Goal: Find specific page/section: Find specific page/section

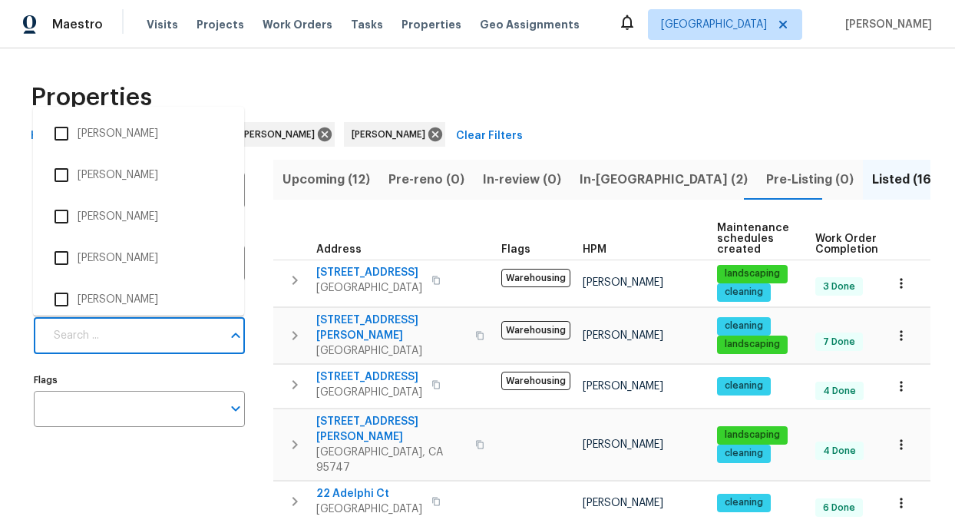
click at [177, 334] on input "Individuals" at bounding box center [133, 336] width 177 height 36
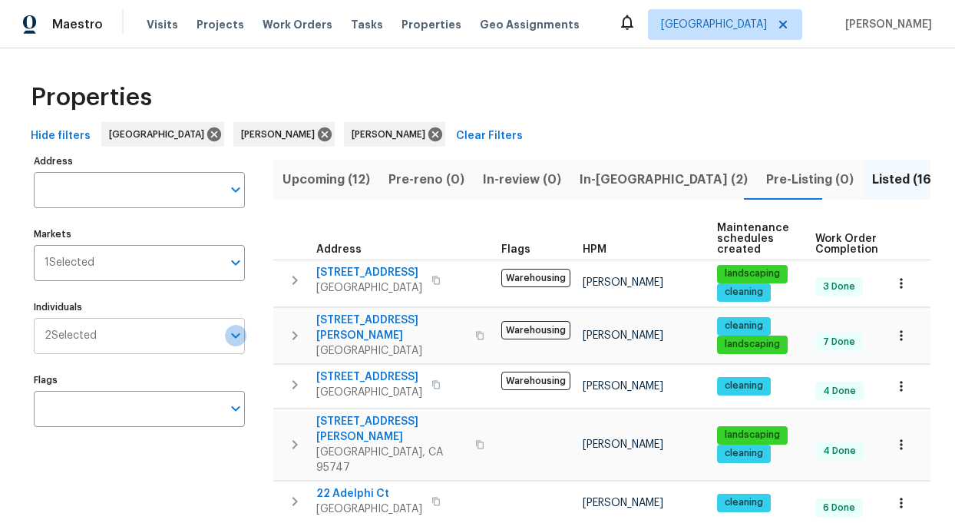
click at [229, 337] on icon "Open" at bounding box center [236, 335] width 18 height 18
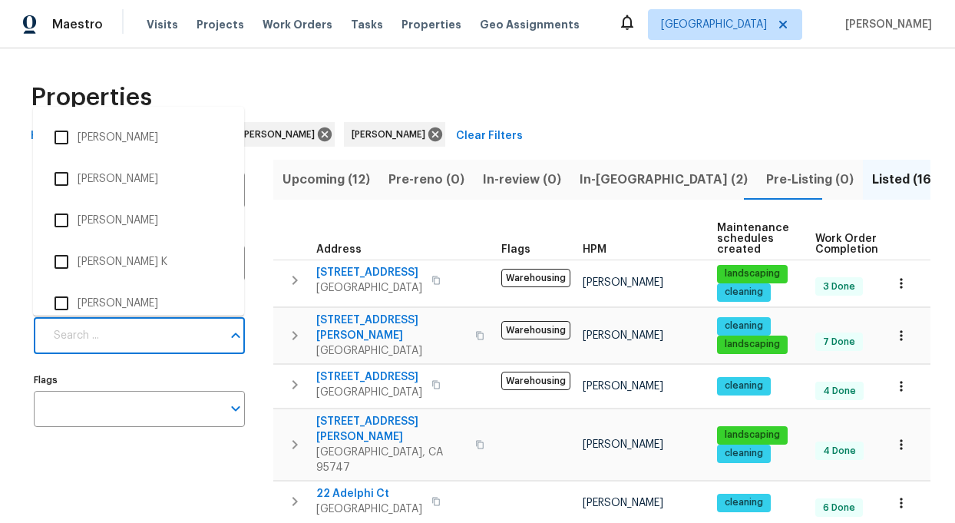
scroll to position [632, 0]
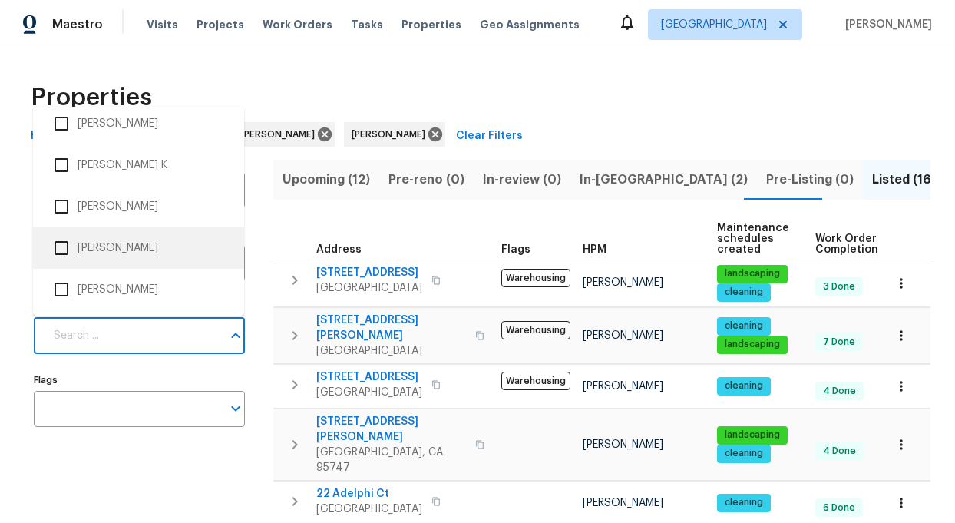
click at [290, 238] on th "Address" at bounding box center [384, 239] width 222 height 42
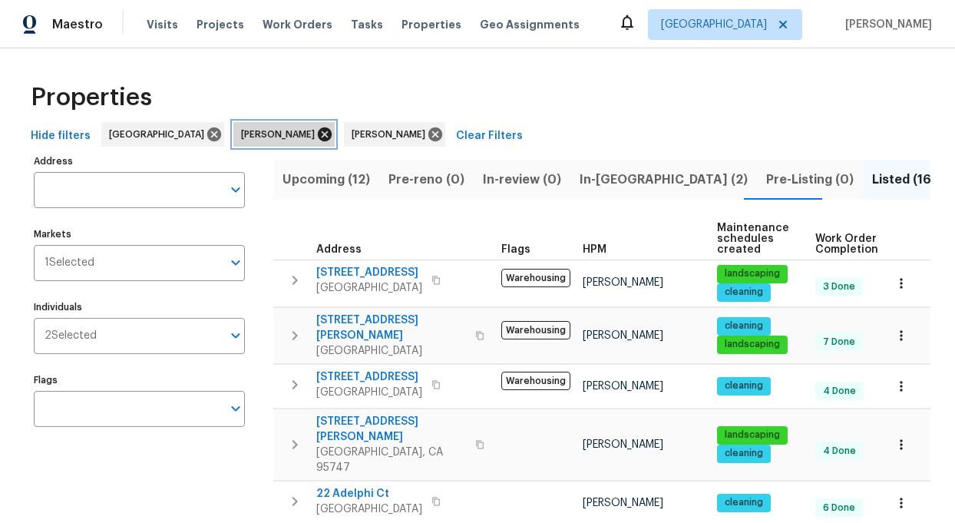
click at [316, 136] on icon at bounding box center [324, 134] width 17 height 17
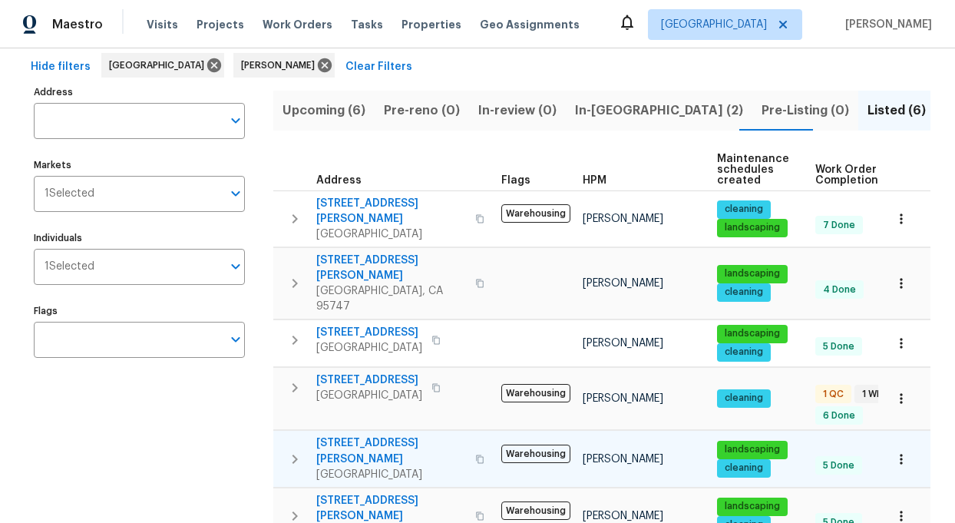
scroll to position [72, 0]
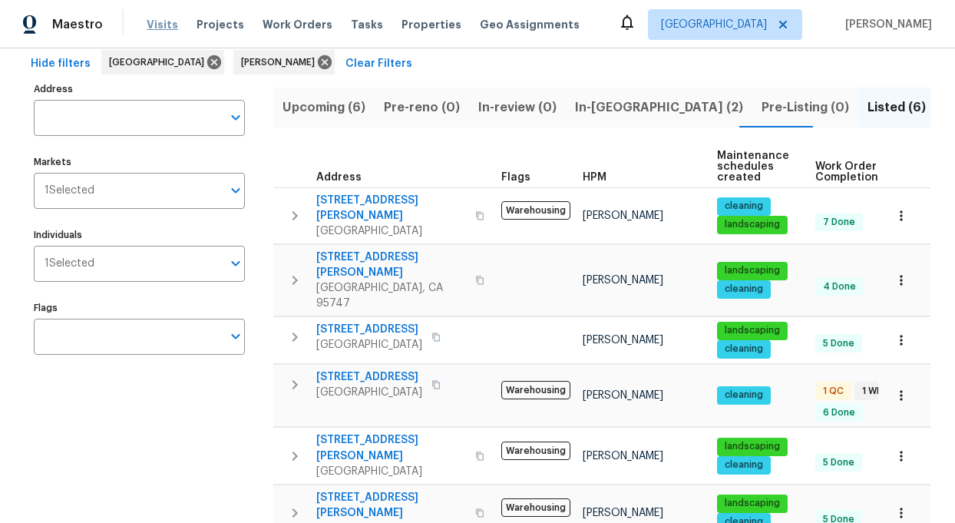
click at [161, 22] on span "Visits" at bounding box center [162, 24] width 31 height 15
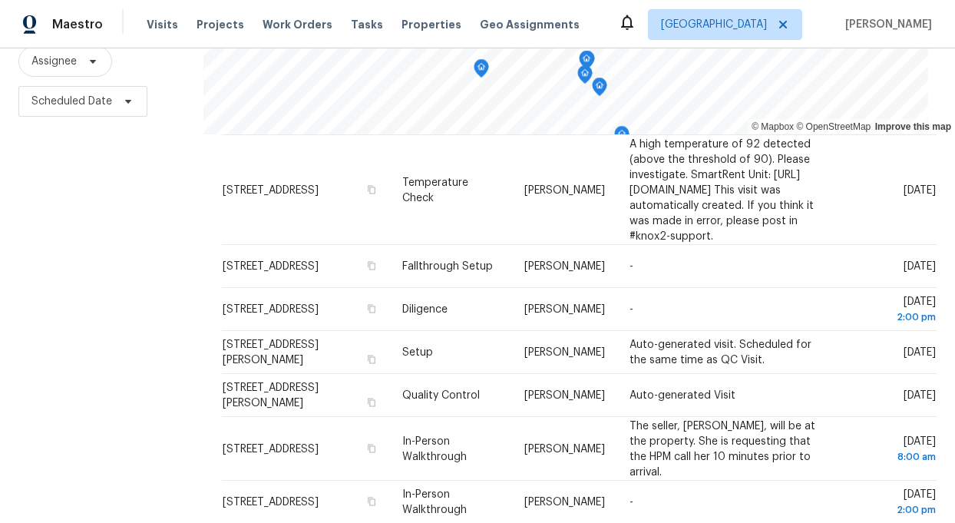
scroll to position [220, 0]
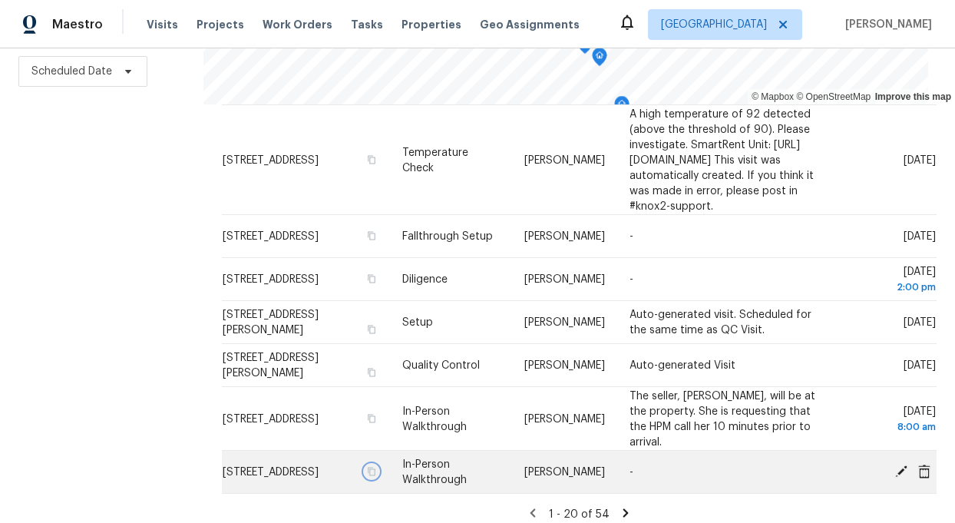
click at [366, 467] on icon "button" at bounding box center [370, 471] width 9 height 9
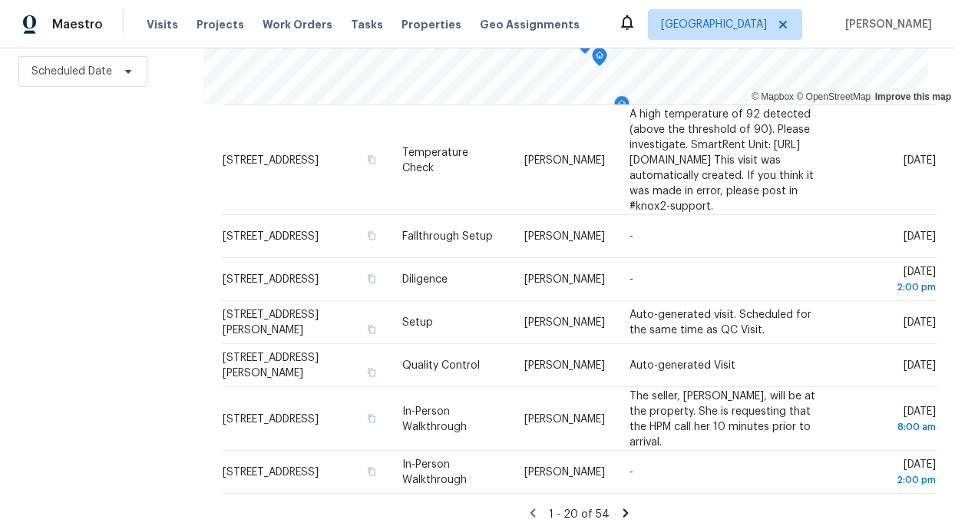
click at [623, 508] on icon at bounding box center [625, 512] width 5 height 8
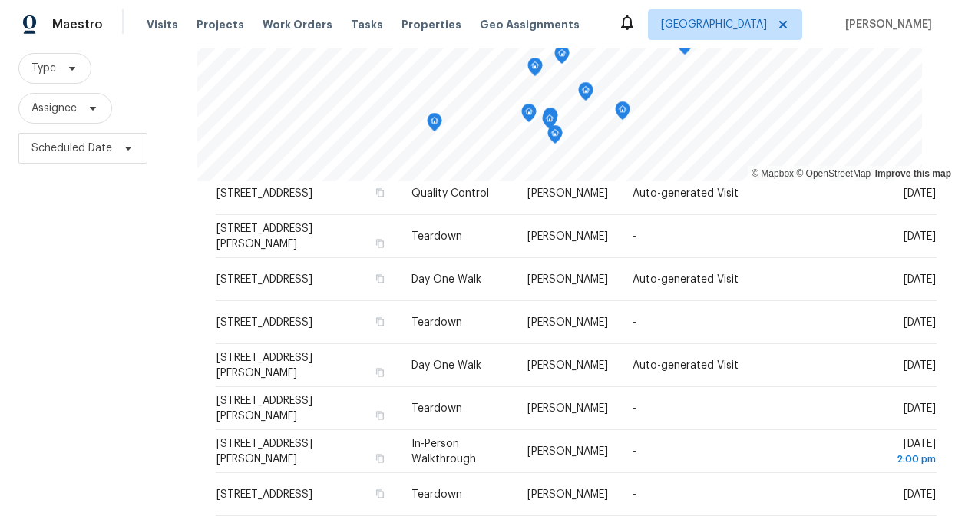
scroll to position [0, 0]
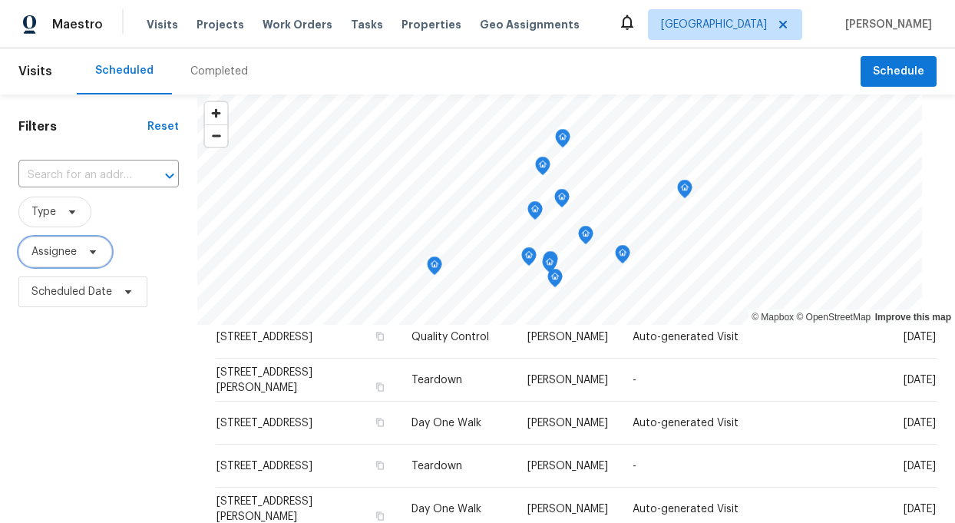
click at [74, 248] on span "Assignee" at bounding box center [53, 251] width 45 height 15
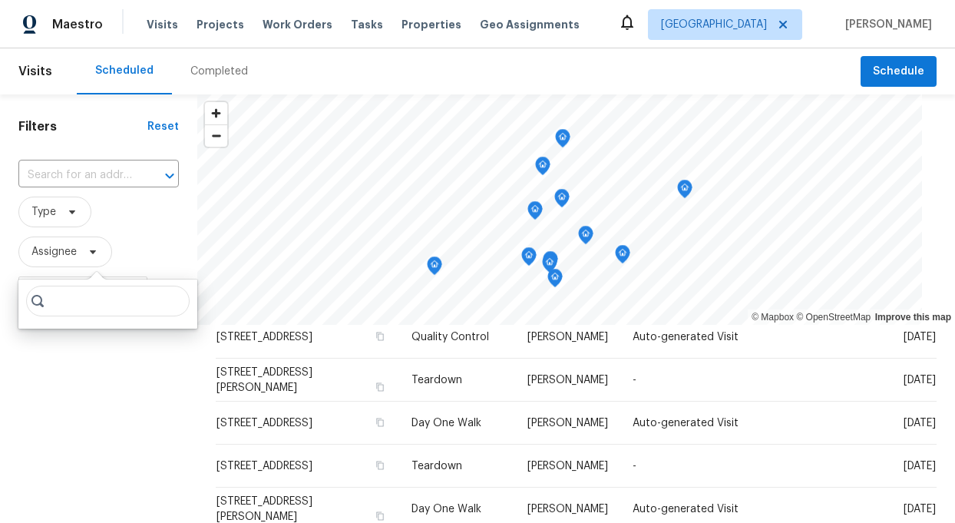
click at [96, 303] on input "search" at bounding box center [108, 301] width 164 height 31
type input "toni n little"
click at [78, 296] on div at bounding box center [107, 304] width 179 height 49
click at [97, 359] on div "Filters Reset ​ Type Assignee Scheduled Date" at bounding box center [98, 418] width 197 height 649
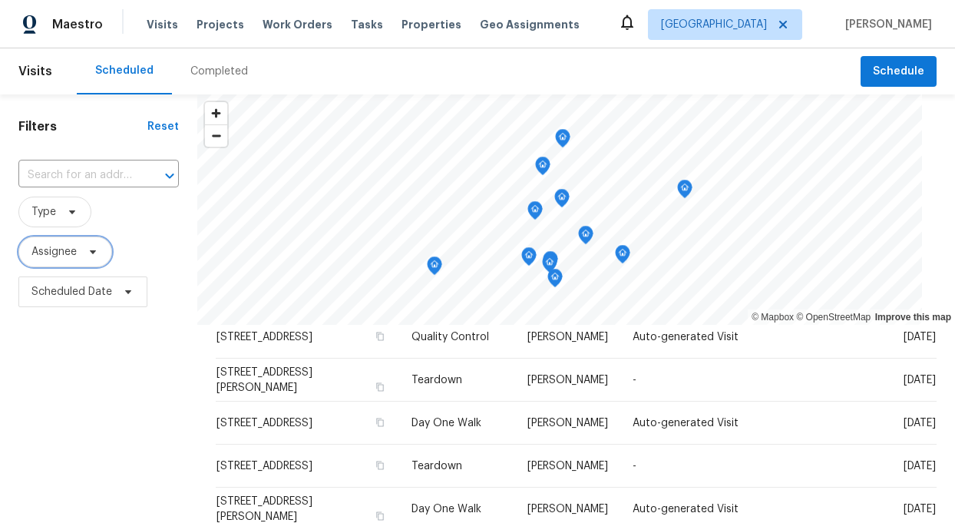
click at [90, 251] on icon at bounding box center [93, 252] width 12 height 12
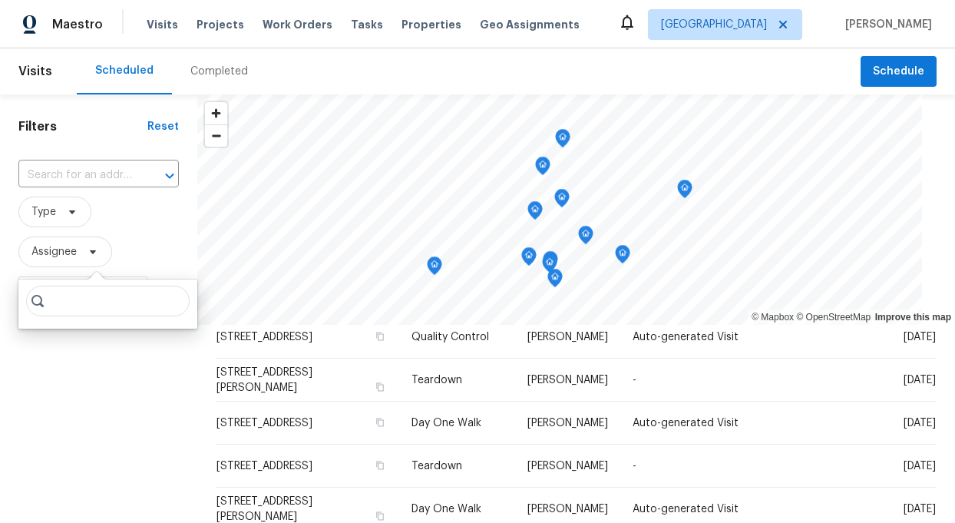
click at [74, 303] on input "search" at bounding box center [108, 301] width 164 height 31
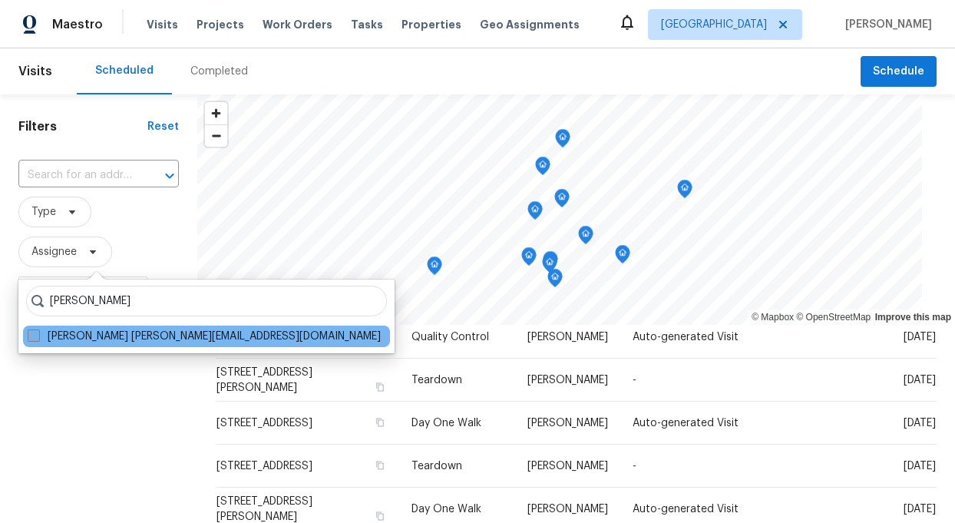
type input "toni little"
click at [88, 339] on label "Toni Little toni.little@opendoor.com" at bounding box center [204, 336] width 353 height 15
click at [38, 339] on input "Toni Little toni.little@opendoor.com" at bounding box center [33, 334] width 10 height 10
checkbox input "true"
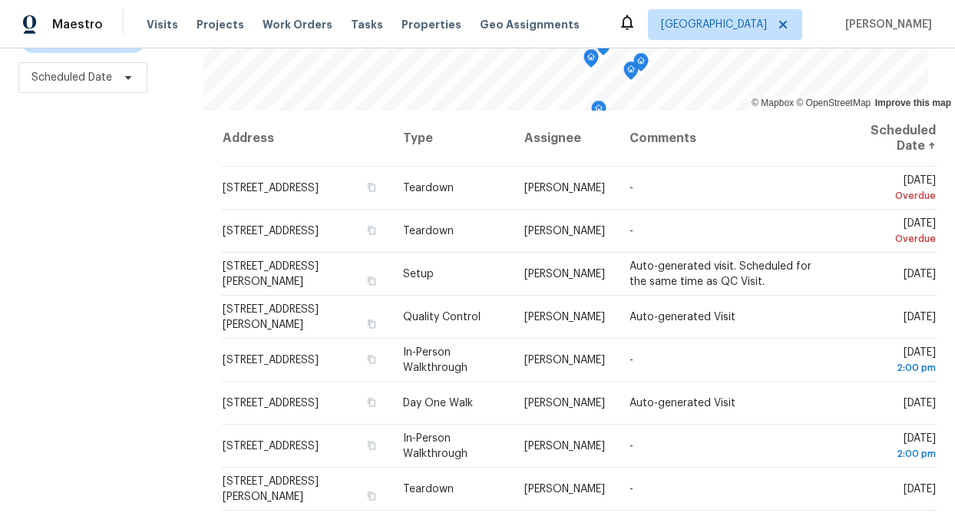
scroll to position [220, 0]
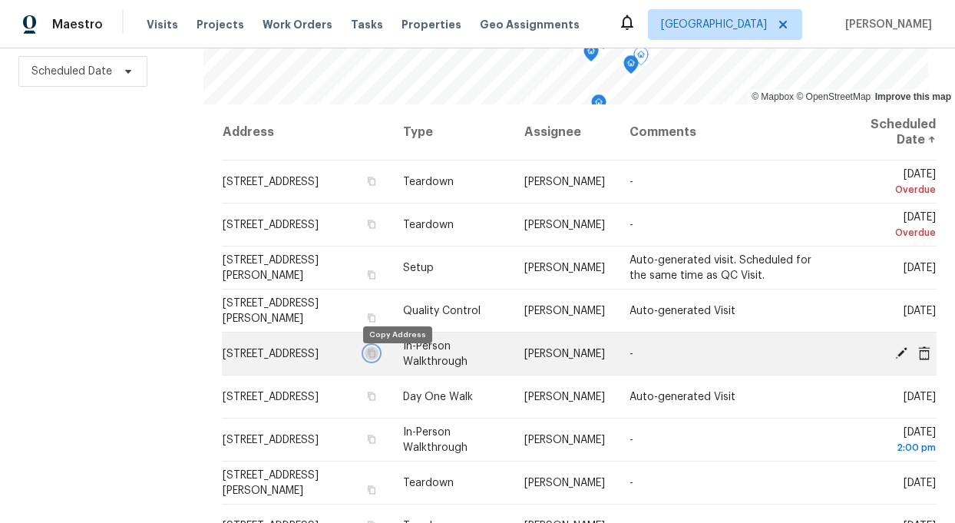
click at [376, 357] on icon "button" at bounding box center [372, 353] width 8 height 8
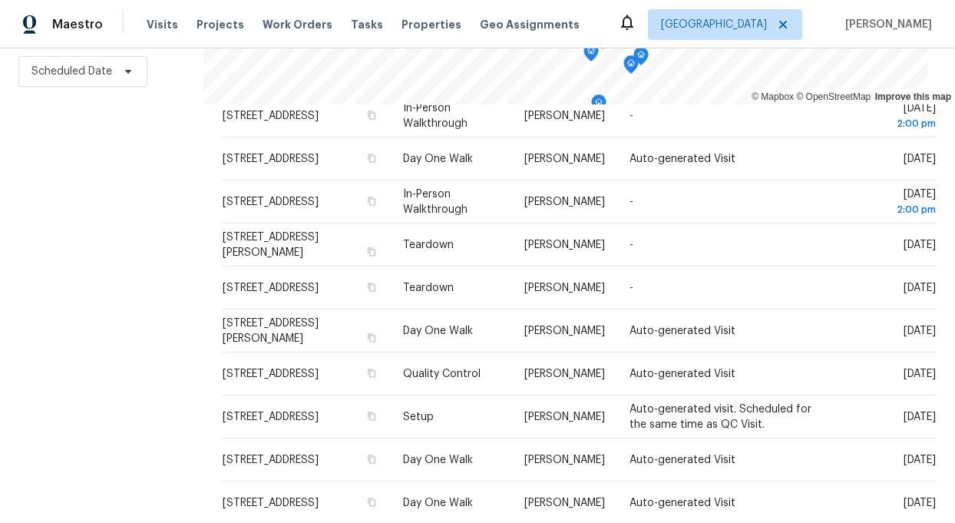
scroll to position [240, 0]
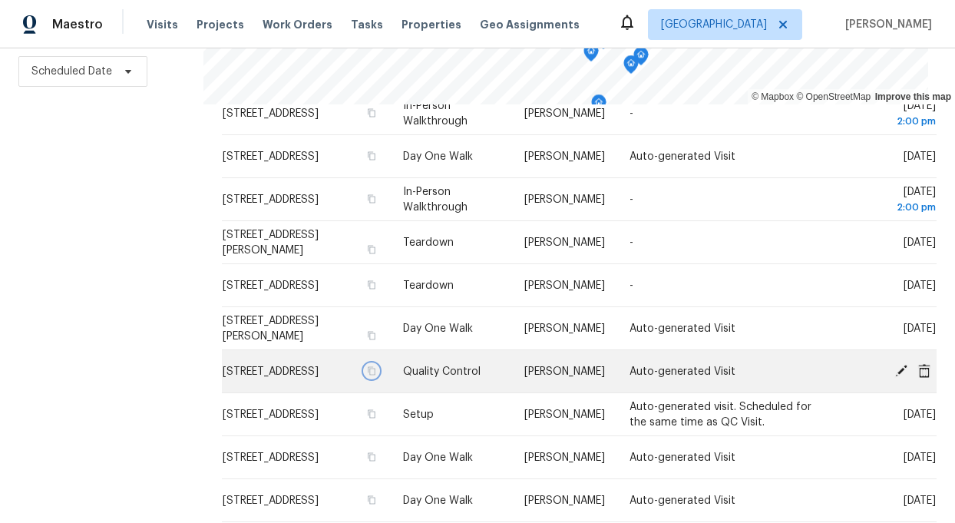
click at [376, 373] on icon "button" at bounding box center [371, 370] width 9 height 9
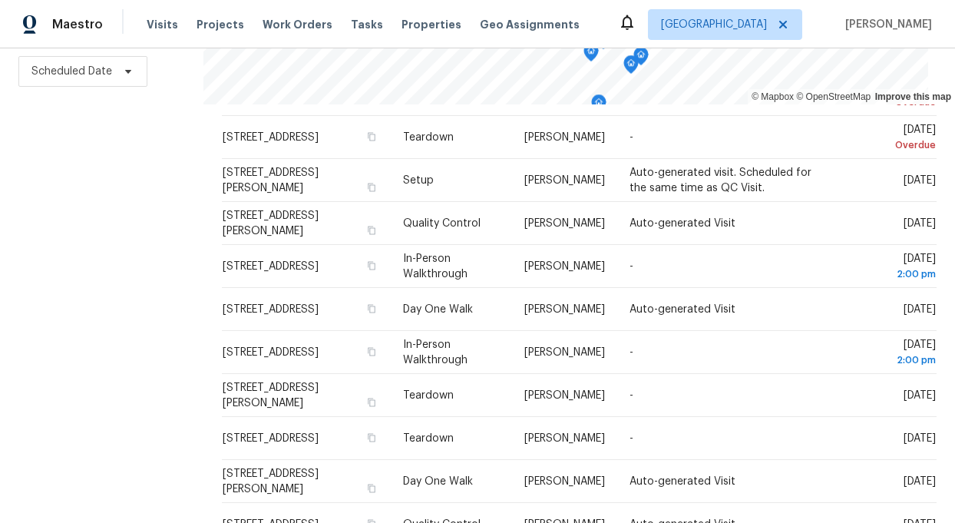
scroll to position [0, 0]
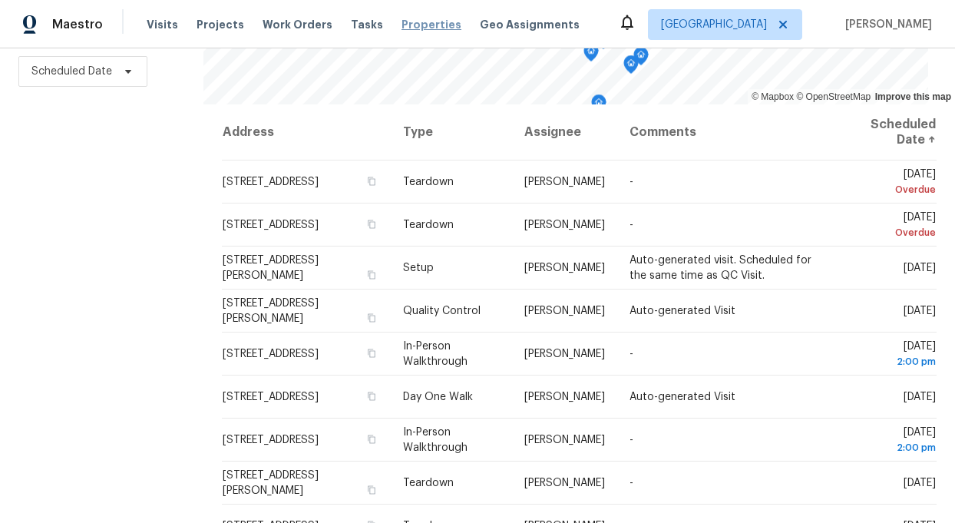
click at [403, 26] on span "Properties" at bounding box center [432, 24] width 60 height 15
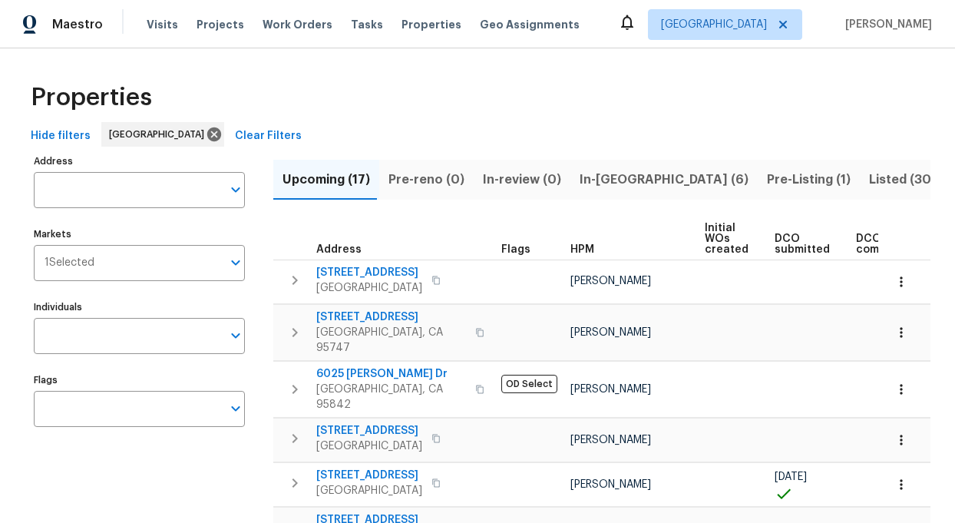
click at [869, 177] on span "Listed (30)" at bounding box center [902, 180] width 67 height 22
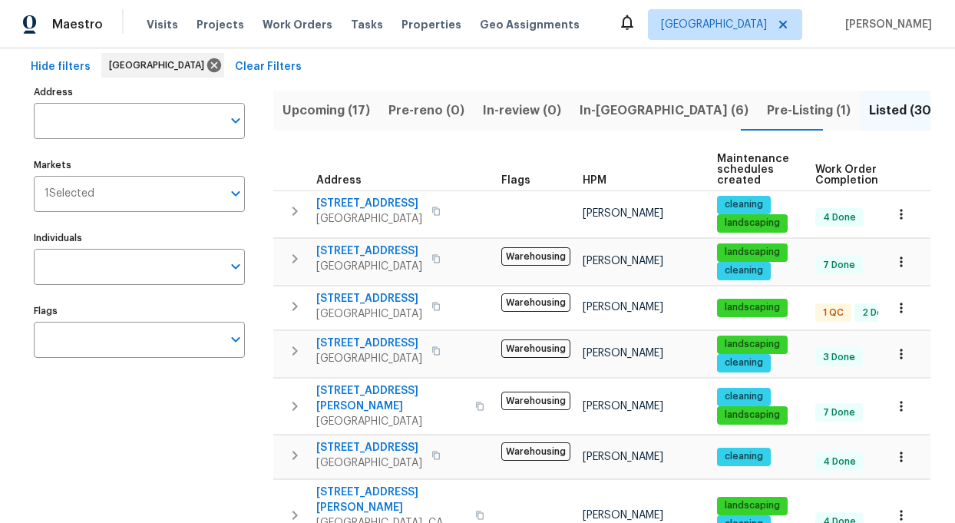
scroll to position [94, 0]
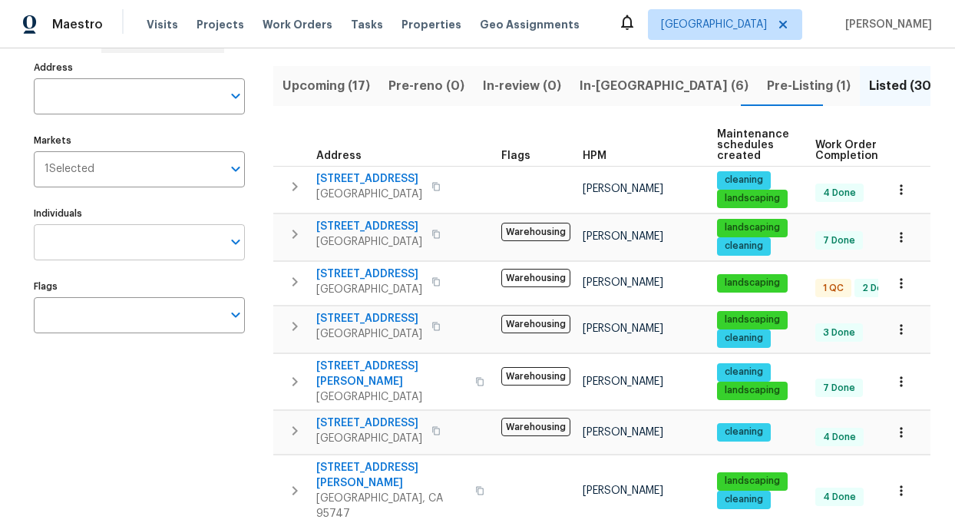
click at [129, 241] on input "Individuals" at bounding box center [128, 242] width 188 height 36
type input "TONI"
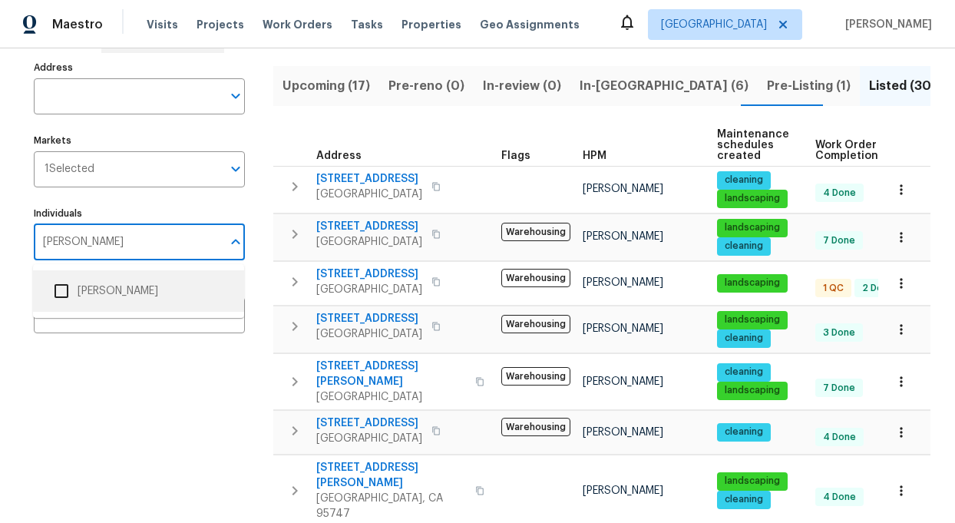
click at [93, 288] on li "[PERSON_NAME]" at bounding box center [138, 291] width 187 height 32
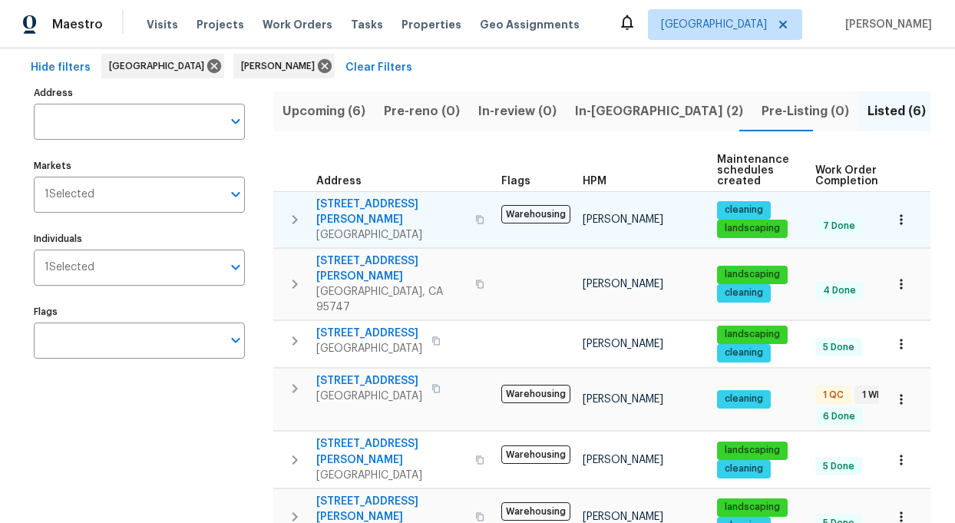
scroll to position [73, 0]
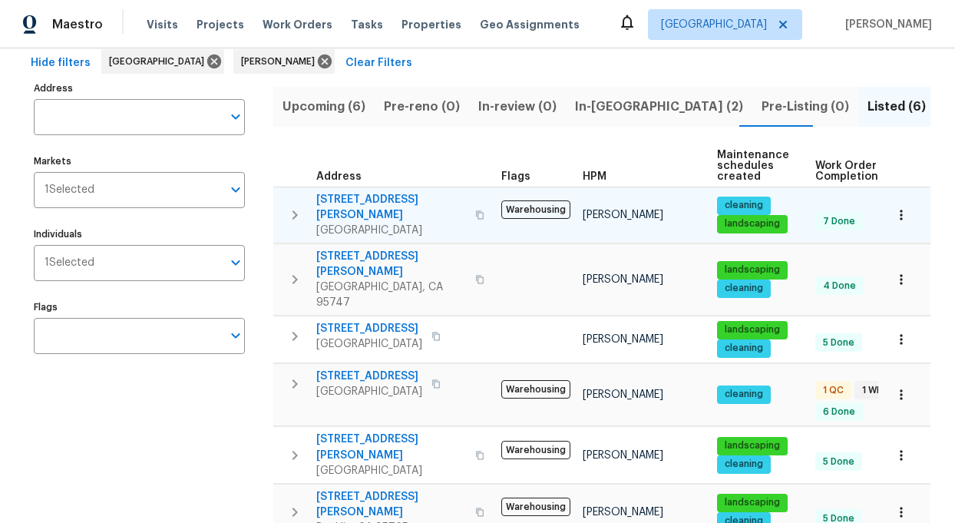
click at [475, 210] on icon "button" at bounding box center [479, 214] width 9 height 9
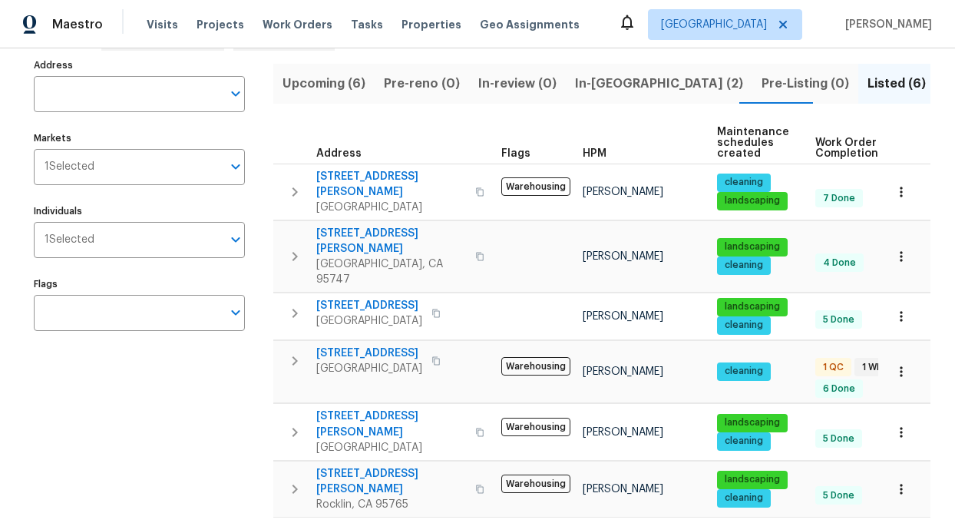
scroll to position [100, 0]
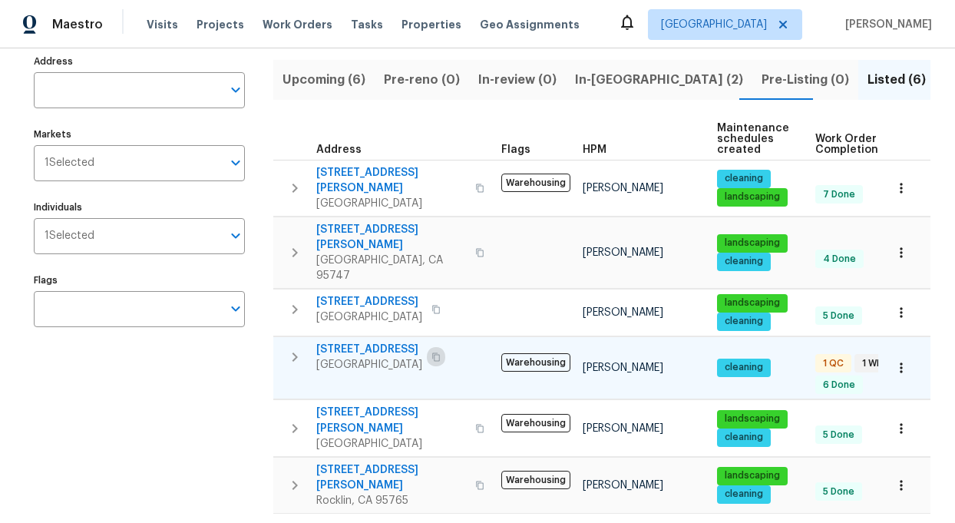
click at [440, 352] on icon "button" at bounding box center [436, 356] width 8 height 8
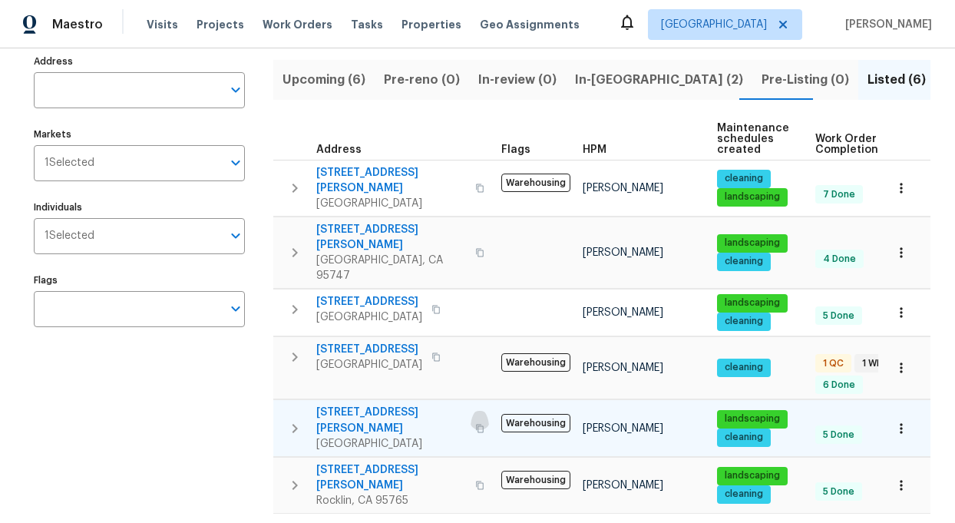
click at [476, 424] on icon "button" at bounding box center [480, 428] width 8 height 8
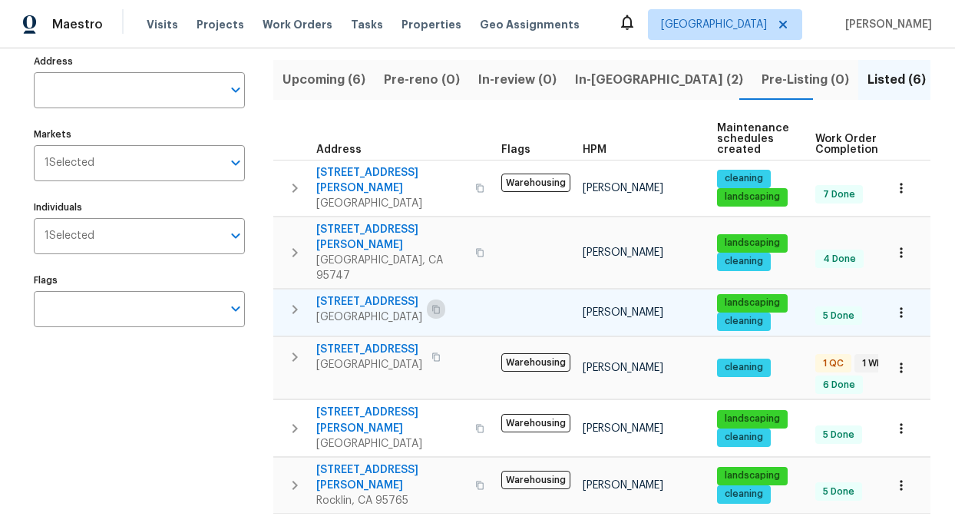
click at [435, 305] on icon "button" at bounding box center [436, 309] width 9 height 9
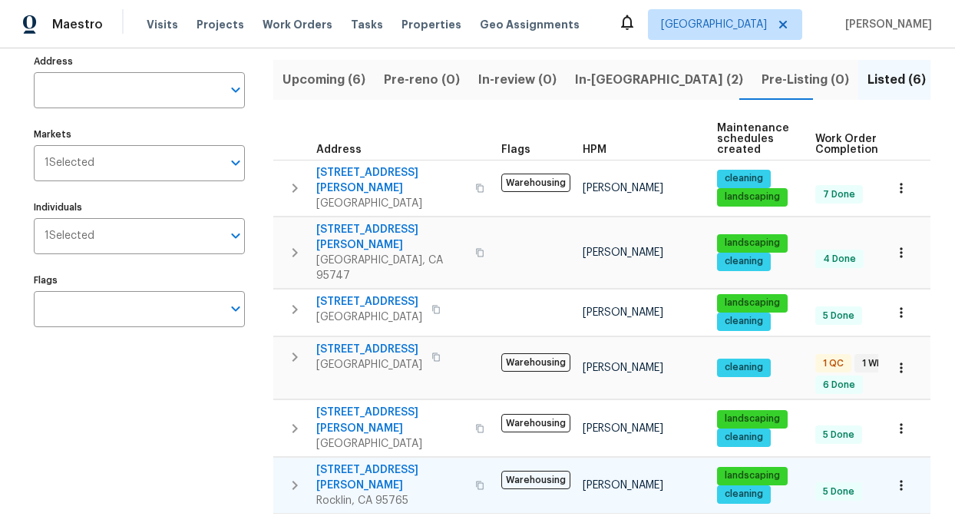
click at [475, 481] on icon "button" at bounding box center [479, 485] width 9 height 9
click at [476, 248] on icon "button" at bounding box center [480, 252] width 8 height 8
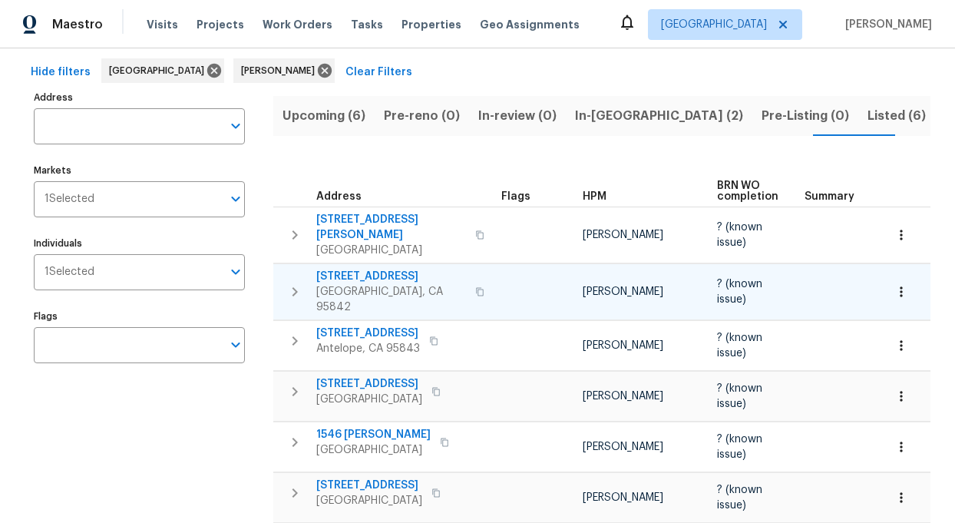
scroll to position [65, 0]
click at [50, 74] on span "Hide filters" at bounding box center [61, 71] width 60 height 19
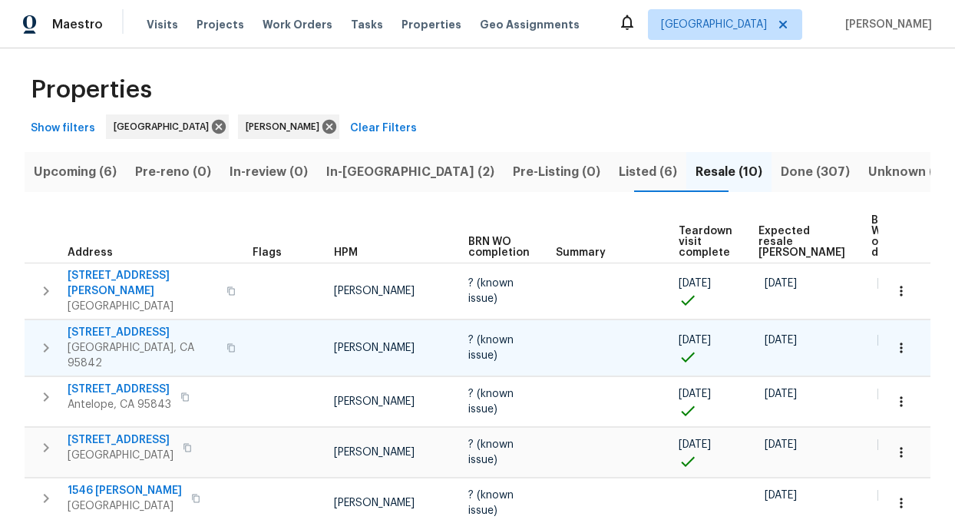
scroll to position [0, 0]
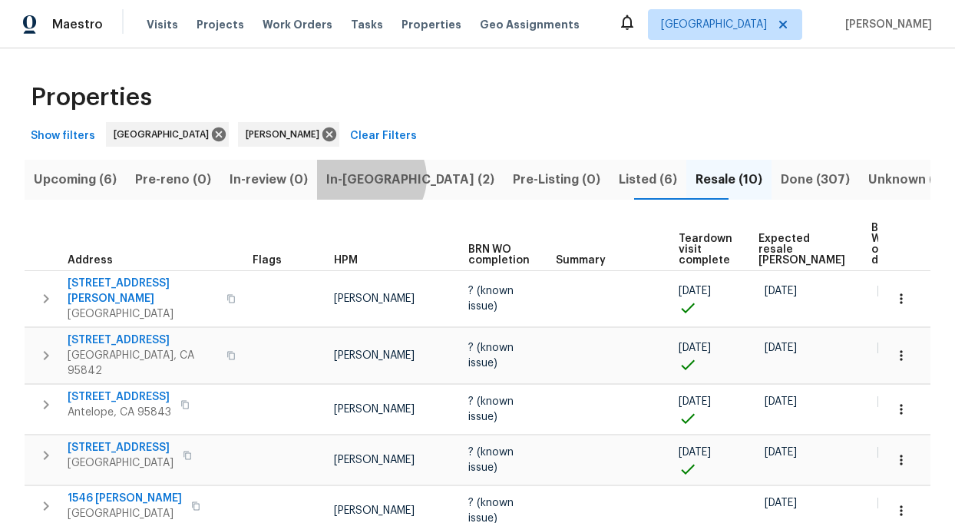
click at [395, 177] on span "In-reno (2)" at bounding box center [410, 180] width 168 height 22
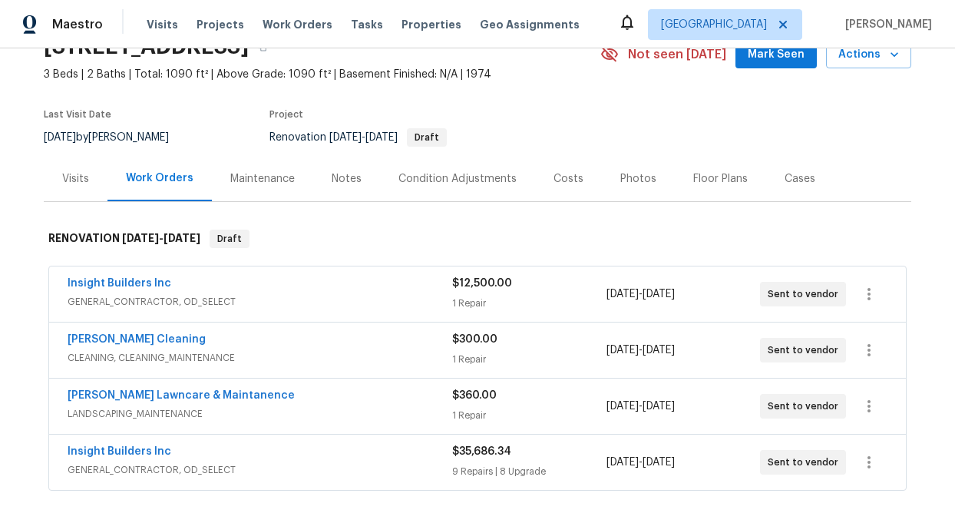
scroll to position [95, 0]
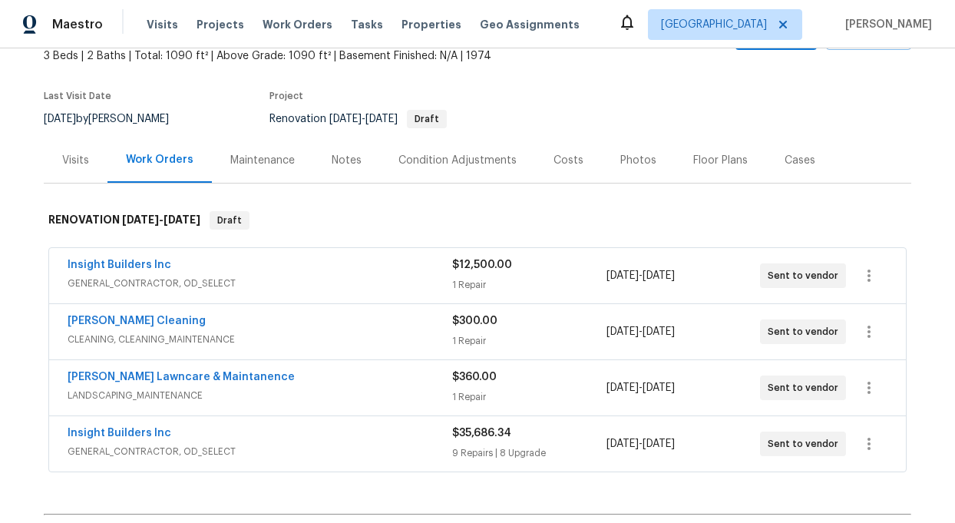
click at [342, 159] on div "Notes" at bounding box center [347, 160] width 30 height 15
